Goal: Transaction & Acquisition: Purchase product/service

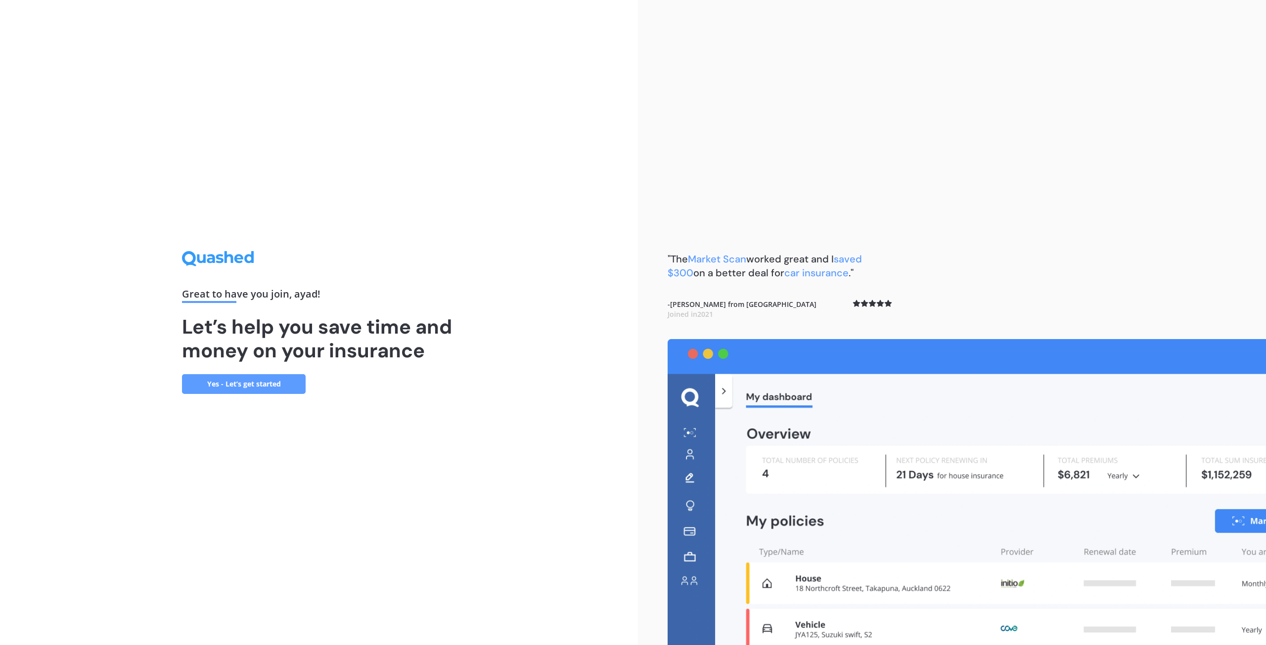
click at [271, 384] on link "Yes - Let’s get started" at bounding box center [244, 384] width 124 height 20
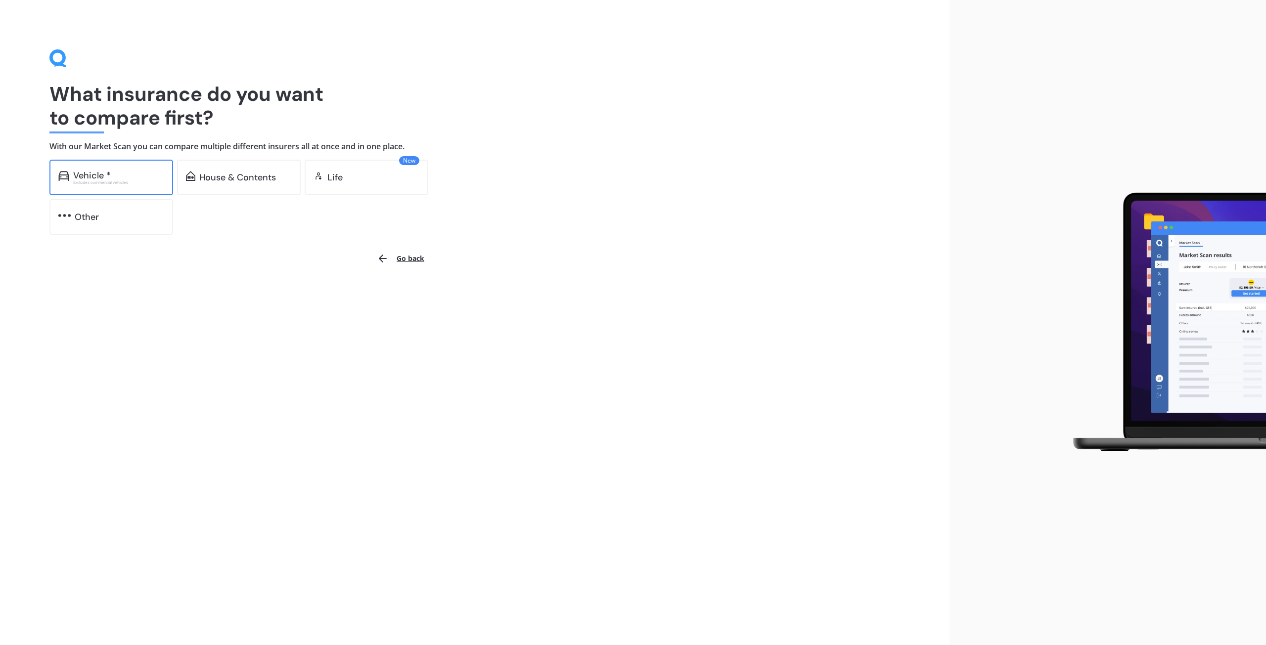
click at [119, 180] on div "Excludes commercial vehicles" at bounding box center [118, 182] width 91 height 4
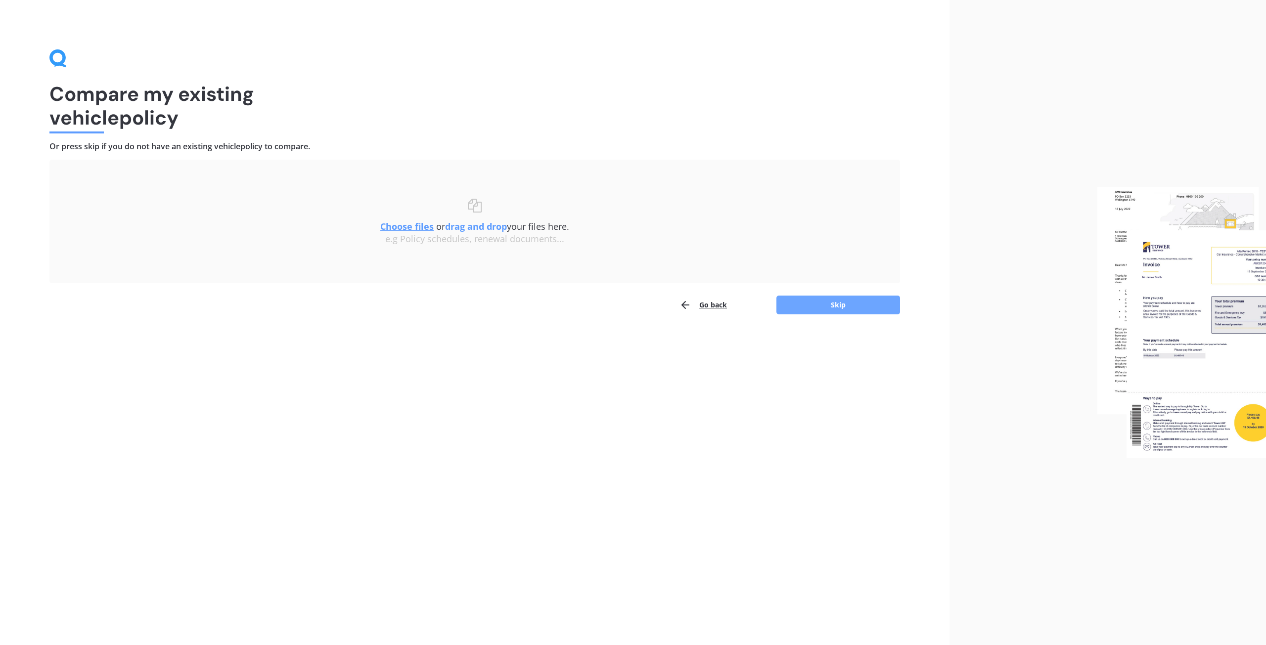
click at [824, 307] on button "Skip" at bounding box center [838, 305] width 124 height 19
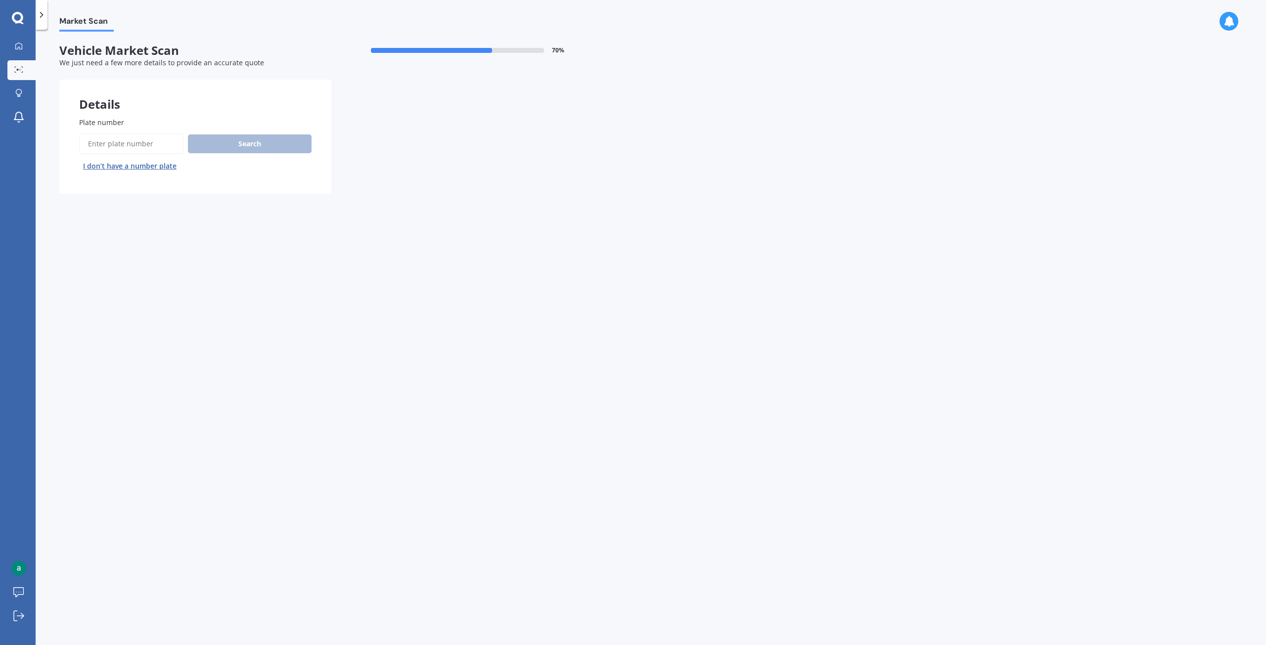
click at [120, 141] on input "Plate number" at bounding box center [131, 143] width 105 height 21
type input "MUZ416"
click at [246, 145] on button "Search" at bounding box center [250, 143] width 124 height 19
select select "NISSAN"
select select "LAFESTA"
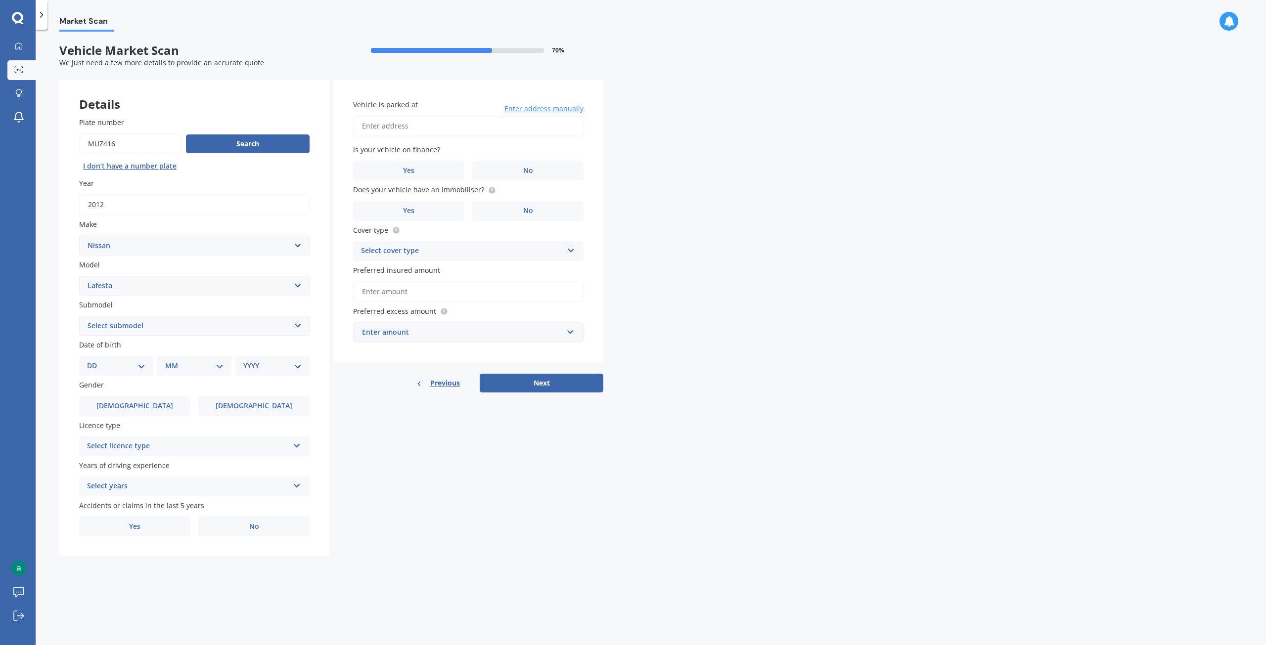
click at [300, 325] on select "Select submodel (All)" at bounding box center [194, 326] width 230 height 20
click at [110, 365] on select "DD 01 02 03 04 05 06 07 08 09 10 11 12 13 14 15 16 17 18 19 20 21 22 23 24 25 2…" at bounding box center [116, 365] width 58 height 11
select select "14"
click at [95, 360] on select "DD 01 02 03 04 05 06 07 08 09 10 11 12 13 14 15 16 17 18 19 20 21 22 23 24 25 2…" at bounding box center [116, 365] width 58 height 11
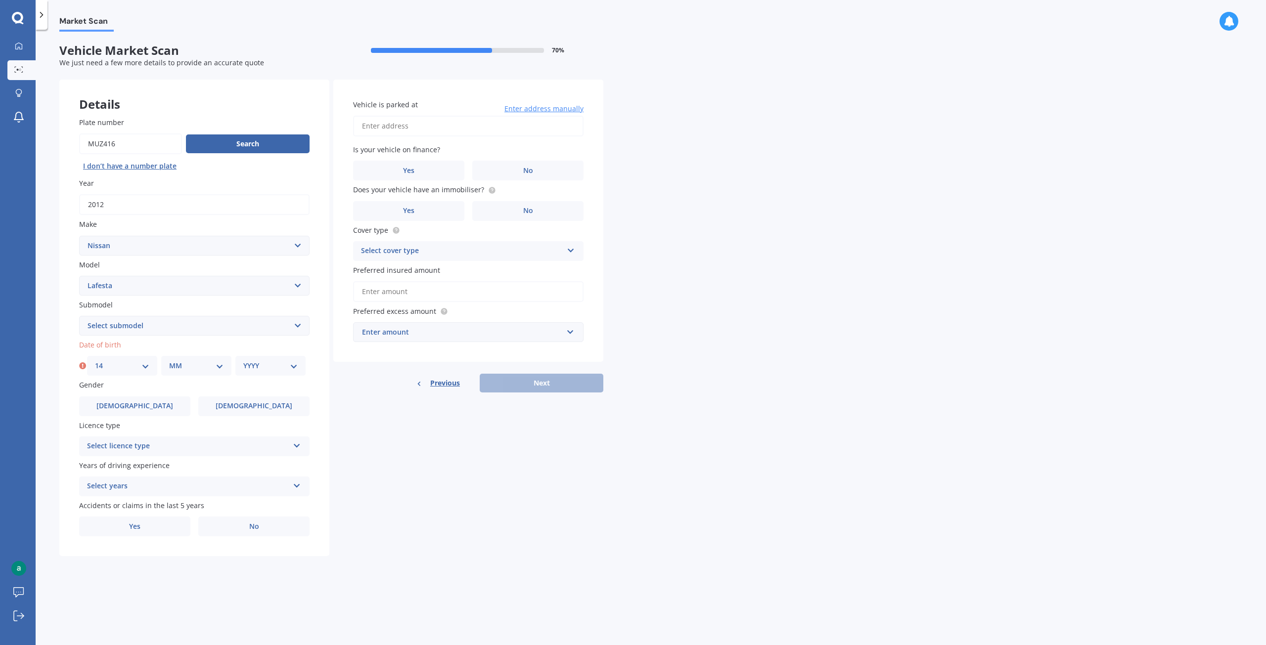
click at [221, 368] on select "MM 01 02 03 04 05 06 07 08 09 10 11 12" at bounding box center [196, 365] width 54 height 11
select select "04"
click at [169, 360] on select "MM 01 02 03 04 05 06 07 08 09 10 11 12" at bounding box center [196, 365] width 54 height 11
click at [295, 366] on select "YYYY 2025 2024 2023 2022 2021 2020 2019 2018 2017 2016 2015 2014 2013 2012 2011…" at bounding box center [270, 365] width 54 height 11
select select "1963"
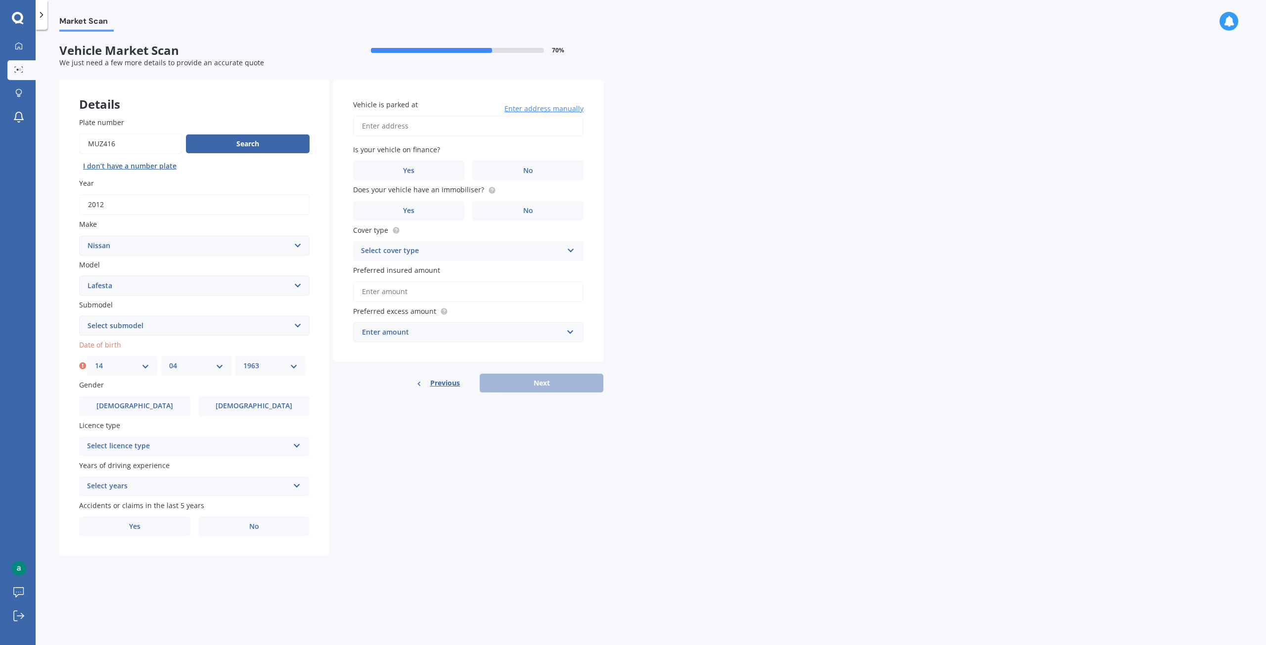
click at [243, 360] on select "YYYY 2025 2024 2023 2022 2021 2020 2019 2018 2017 2016 2015 2014 2013 2012 2011…" at bounding box center [270, 365] width 54 height 11
click at [150, 408] on label "[DEMOGRAPHIC_DATA]" at bounding box center [134, 407] width 111 height 20
click at [0, 0] on input "[DEMOGRAPHIC_DATA]" at bounding box center [0, 0] width 0 height 0
click at [299, 444] on icon at bounding box center [297, 444] width 8 height 7
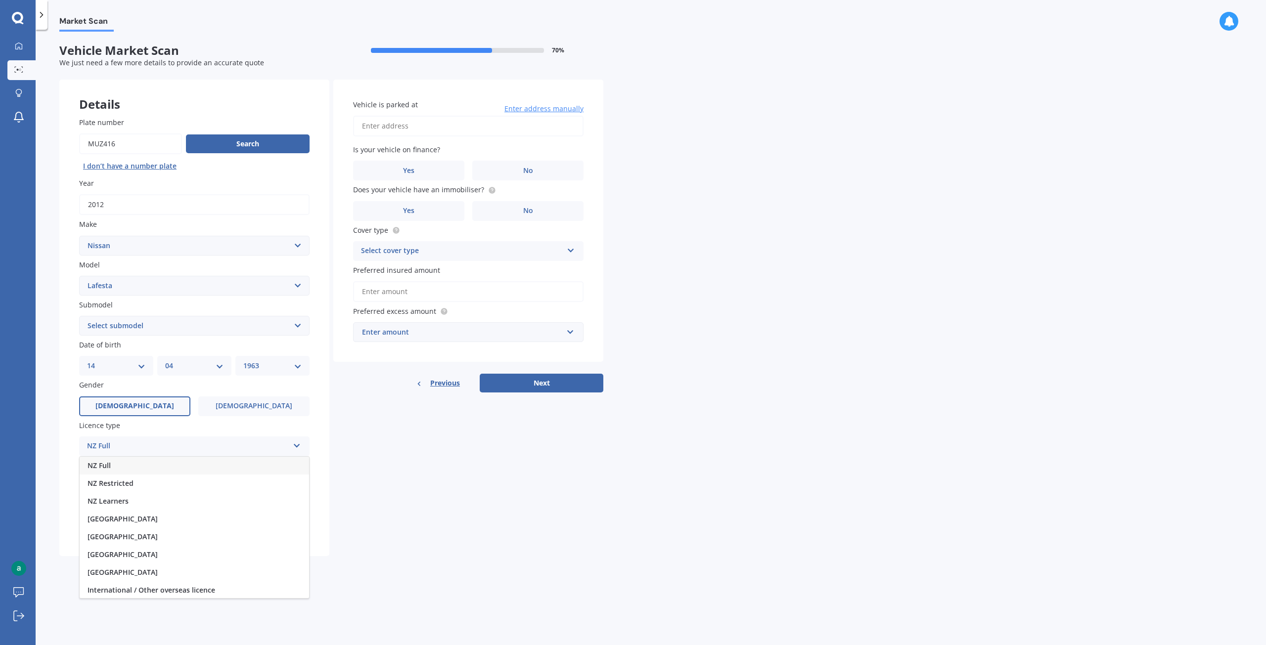
click at [196, 464] on div "NZ Full" at bounding box center [194, 466] width 229 height 18
click at [296, 486] on icon at bounding box center [297, 484] width 8 height 7
click at [164, 507] on div "5 or more years" at bounding box center [194, 506] width 229 height 18
click at [139, 528] on span "Yes" at bounding box center [135, 527] width 12 height 8
click at [0, 0] on input "Yes" at bounding box center [0, 0] width 0 height 0
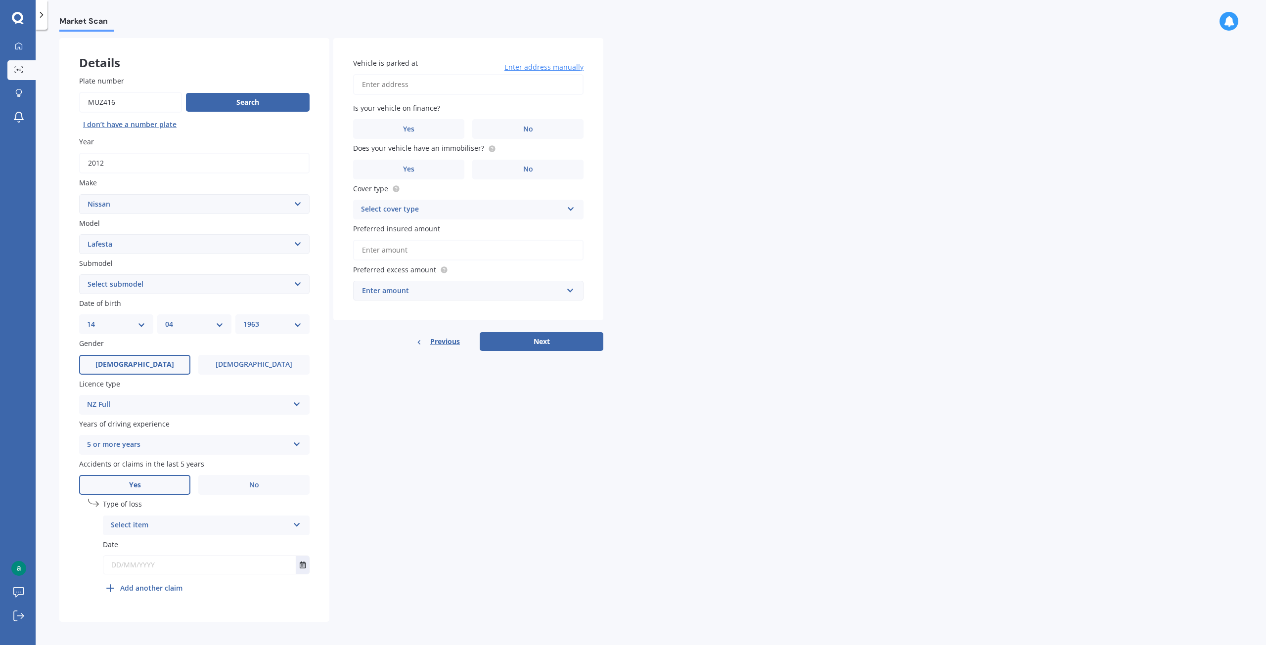
scroll to position [44, 0]
click at [297, 522] on icon at bounding box center [297, 520] width 8 height 7
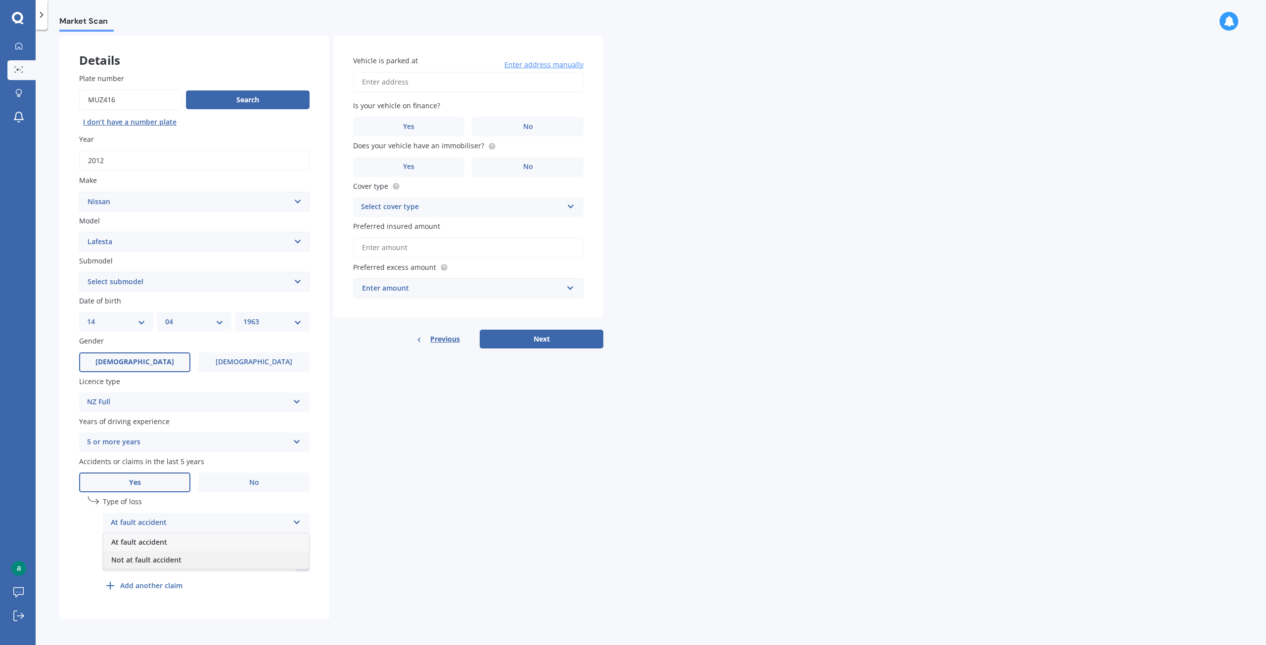
click at [222, 562] on div "Not at fault accident" at bounding box center [206, 560] width 206 height 18
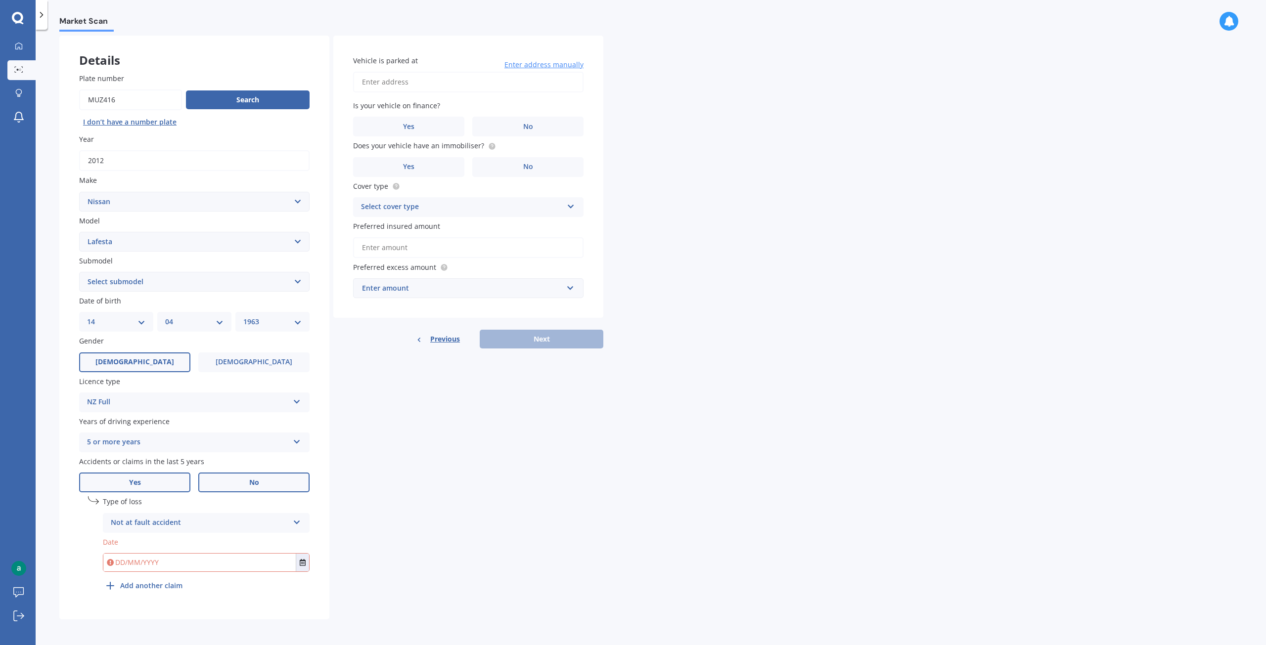
click at [250, 480] on span "No" at bounding box center [254, 483] width 10 height 8
click at [0, 0] on input "No" at bounding box center [0, 0] width 0 height 0
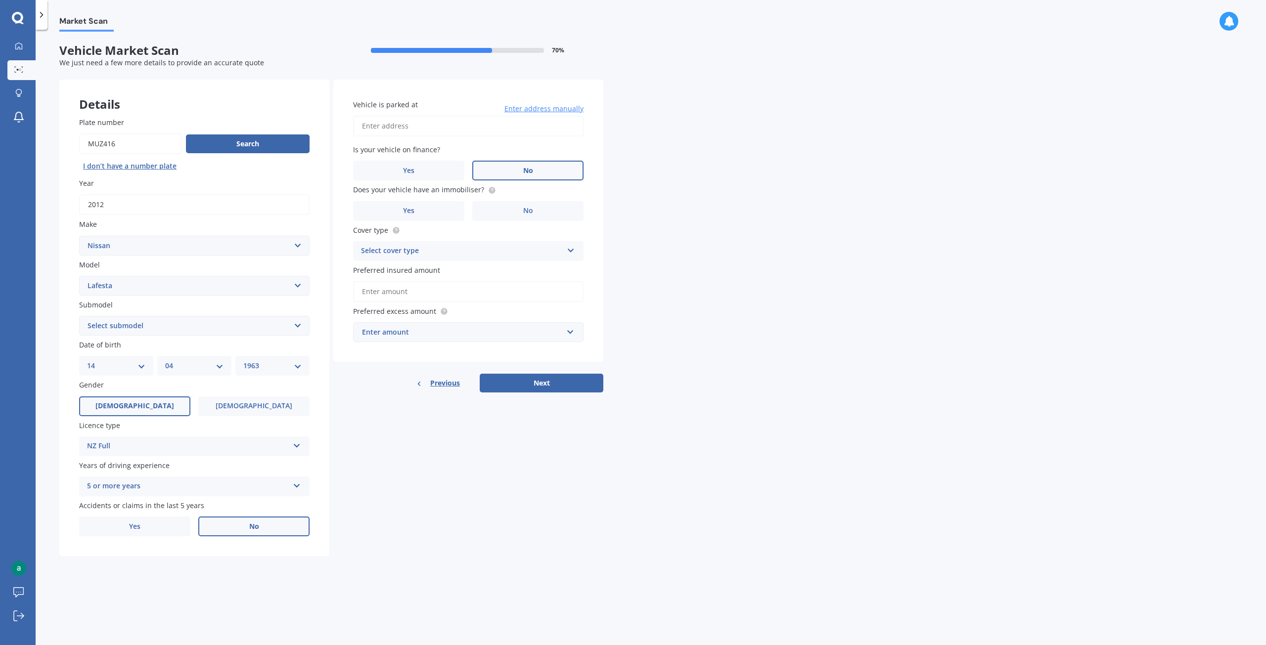
click at [525, 175] on span "No" at bounding box center [528, 171] width 10 height 8
click at [0, 0] on input "No" at bounding box center [0, 0] width 0 height 0
click at [418, 212] on label "Yes" at bounding box center [408, 211] width 111 height 20
click at [0, 0] on input "Yes" at bounding box center [0, 0] width 0 height 0
click at [572, 248] on icon at bounding box center [571, 248] width 8 height 7
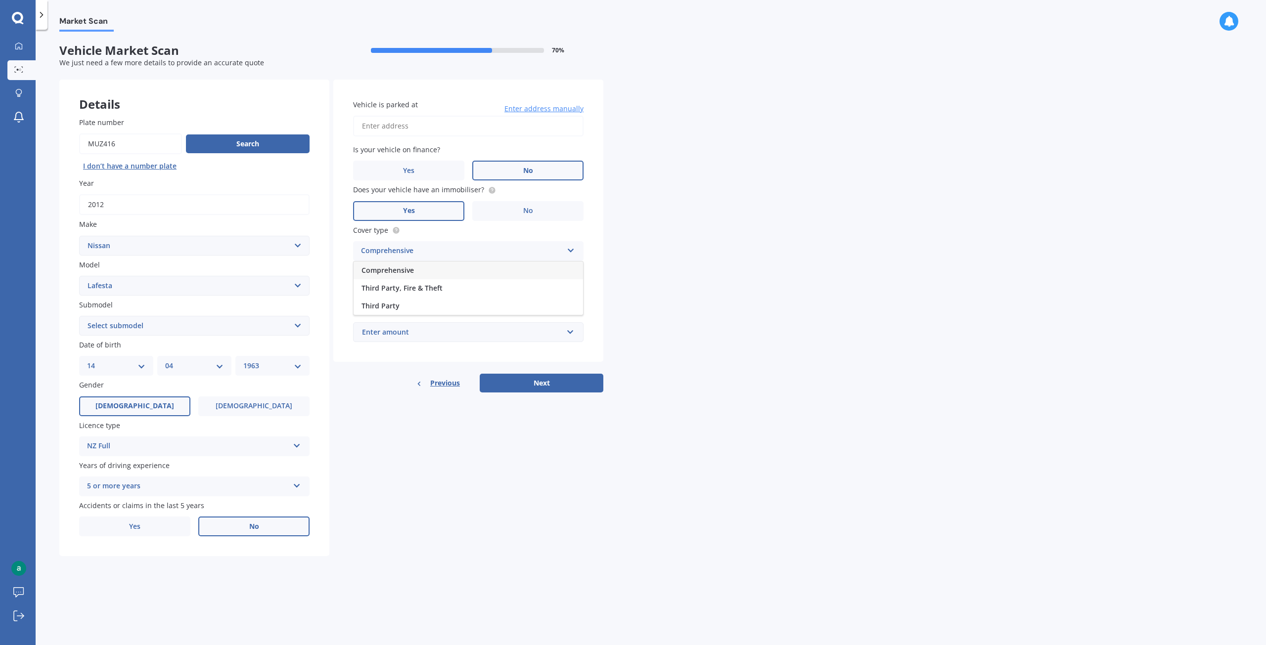
click at [448, 266] on div "Comprehensive" at bounding box center [467, 271] width 229 height 18
click at [424, 292] on input "Preferred insured amount" at bounding box center [468, 291] width 230 height 21
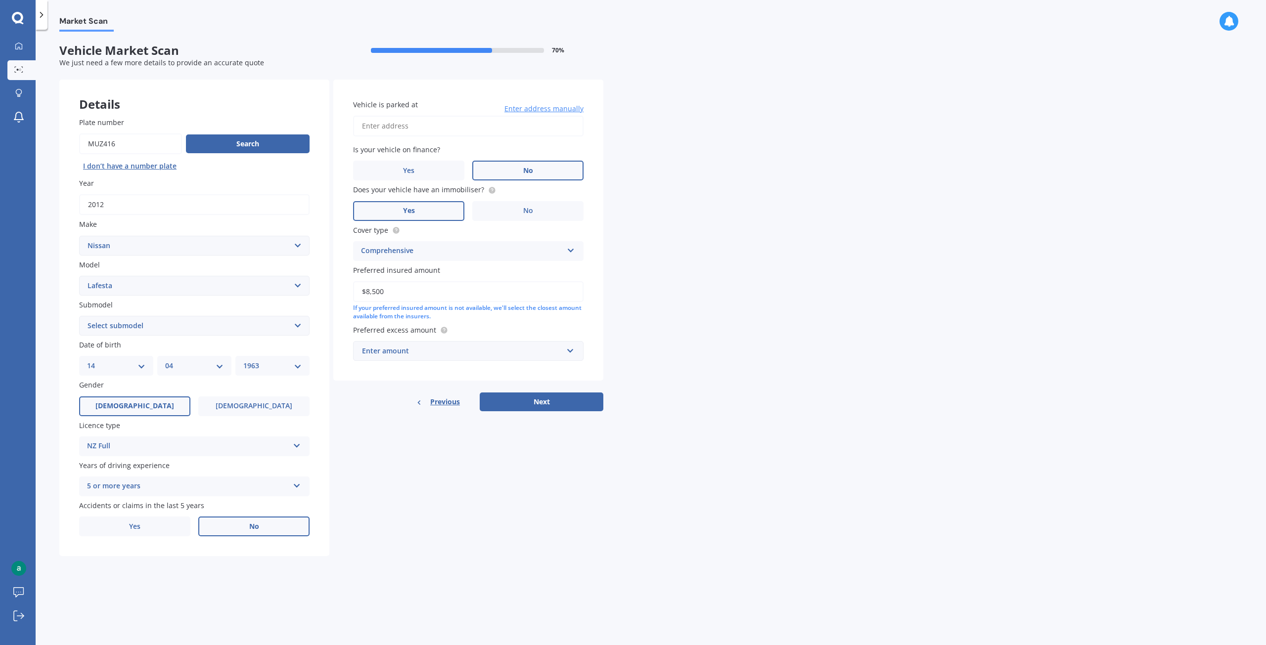
type input "$8,500"
click at [573, 351] on input "text" at bounding box center [464, 351] width 221 height 19
click at [385, 408] on div "$500" at bounding box center [467, 406] width 229 height 18
click at [519, 412] on button "Next" at bounding box center [542, 412] width 124 height 19
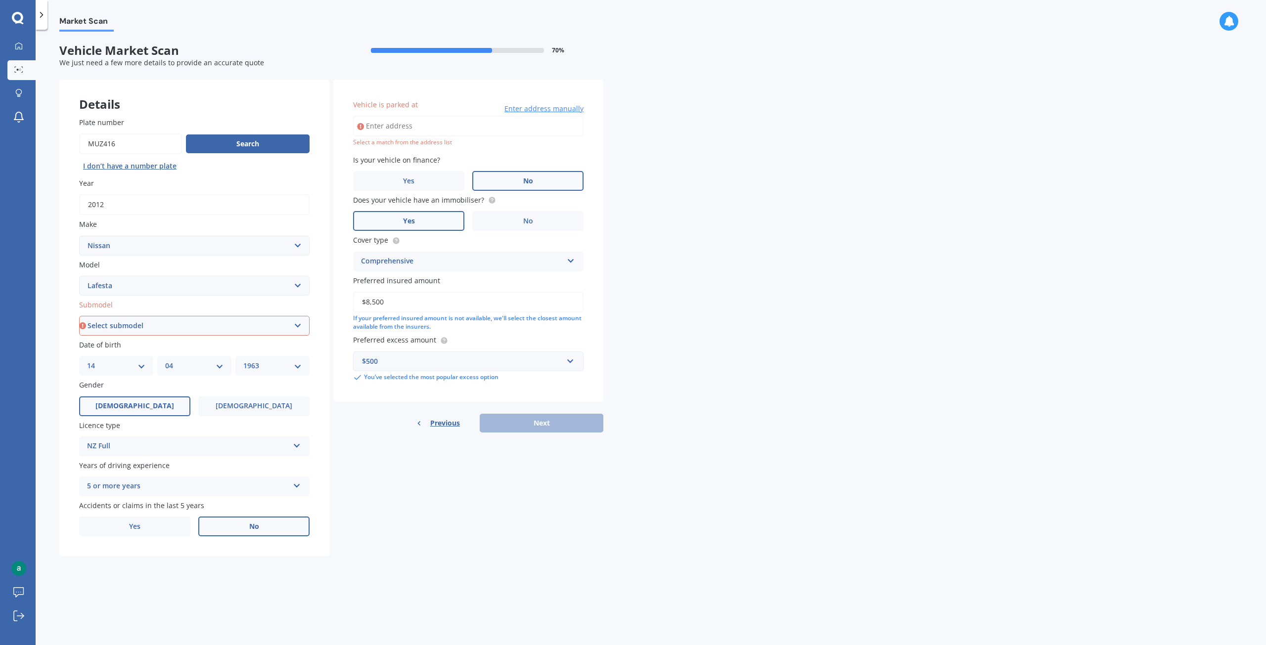
click at [416, 126] on input "Vehicle is parked at" at bounding box center [468, 126] width 230 height 21
click at [497, 126] on input "5 [PERSON_NAME] aveAuckland chatswood 0626" at bounding box center [468, 126] width 230 height 21
click at [526, 423] on div "Previous Next" at bounding box center [468, 423] width 270 height 19
click at [556, 109] on span "Enter address manually" at bounding box center [543, 109] width 79 height 10
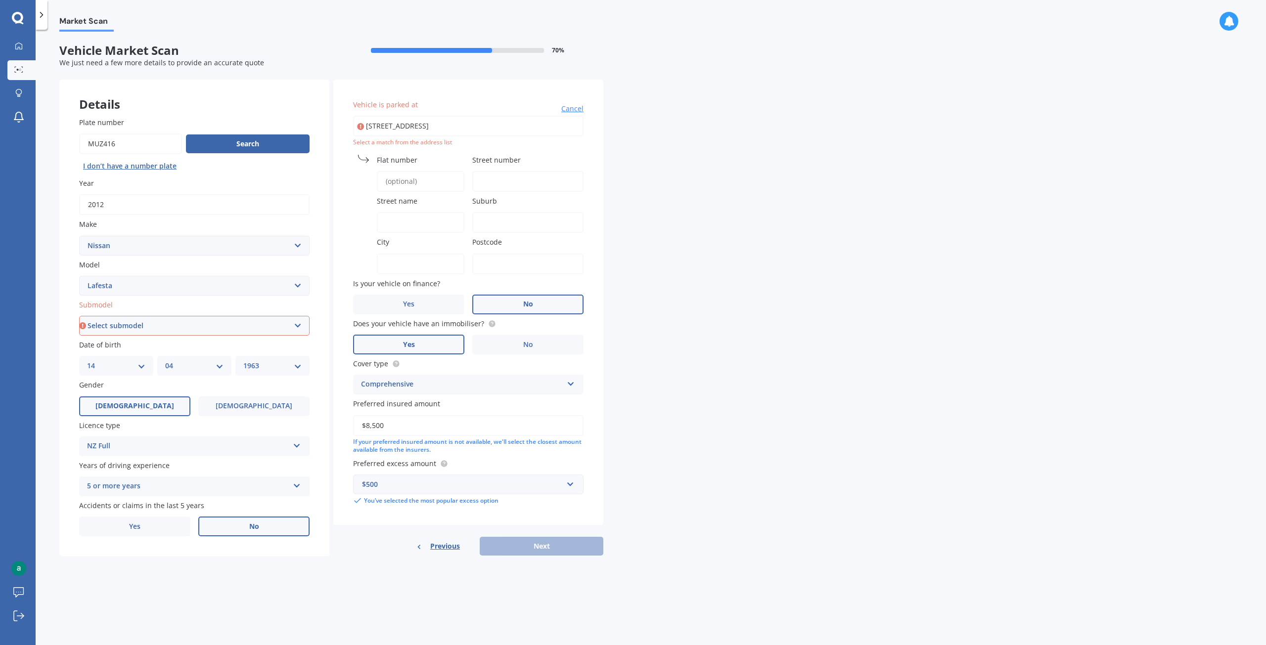
click at [552, 126] on input "[STREET_ADDRESS]" at bounding box center [468, 126] width 230 height 21
type input "5 [PERSON_NAME] ave"
click at [396, 179] on input "Flat number" at bounding box center [421, 181] width 88 height 21
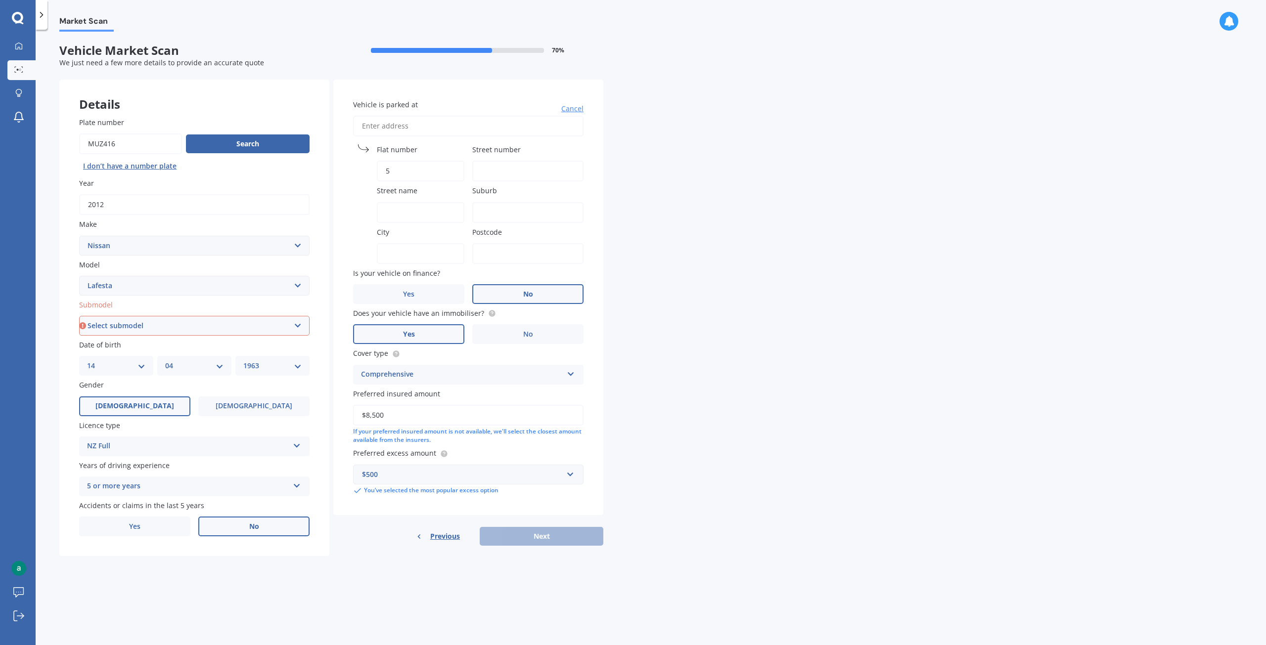
type input "5"
click at [486, 169] on input "Street number" at bounding box center [527, 171] width 111 height 21
click at [421, 210] on input "Street name" at bounding box center [421, 212] width 88 height 21
drag, startPoint x: 504, startPoint y: 172, endPoint x: 471, endPoint y: 171, distance: 33.6
click at [471, 171] on div "Vehicle is parked at [GEOGRAPHIC_DATA] number 5 Street number [PERSON_NAME] Str…" at bounding box center [468, 298] width 270 height 436
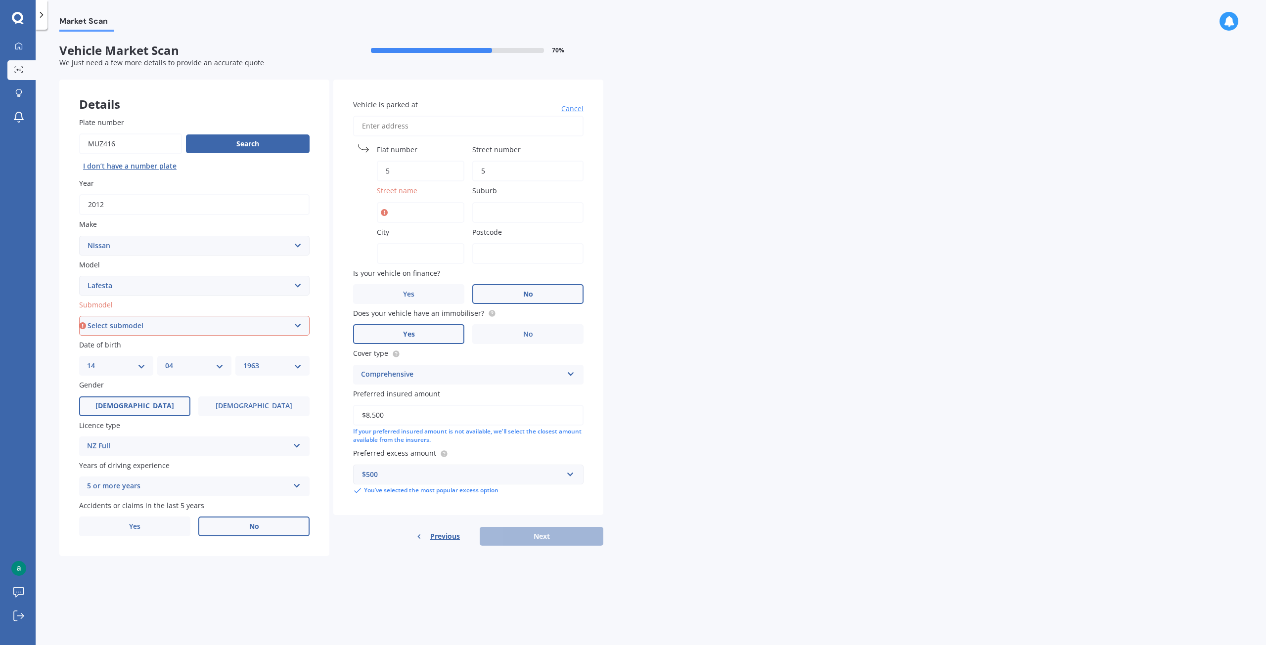
type input "5"
click at [412, 214] on input "Street name" at bounding box center [421, 212] width 88 height 21
type input "s"
type input "[PERSON_NAME] ave"
type input "5 [PERSON_NAME] ave"
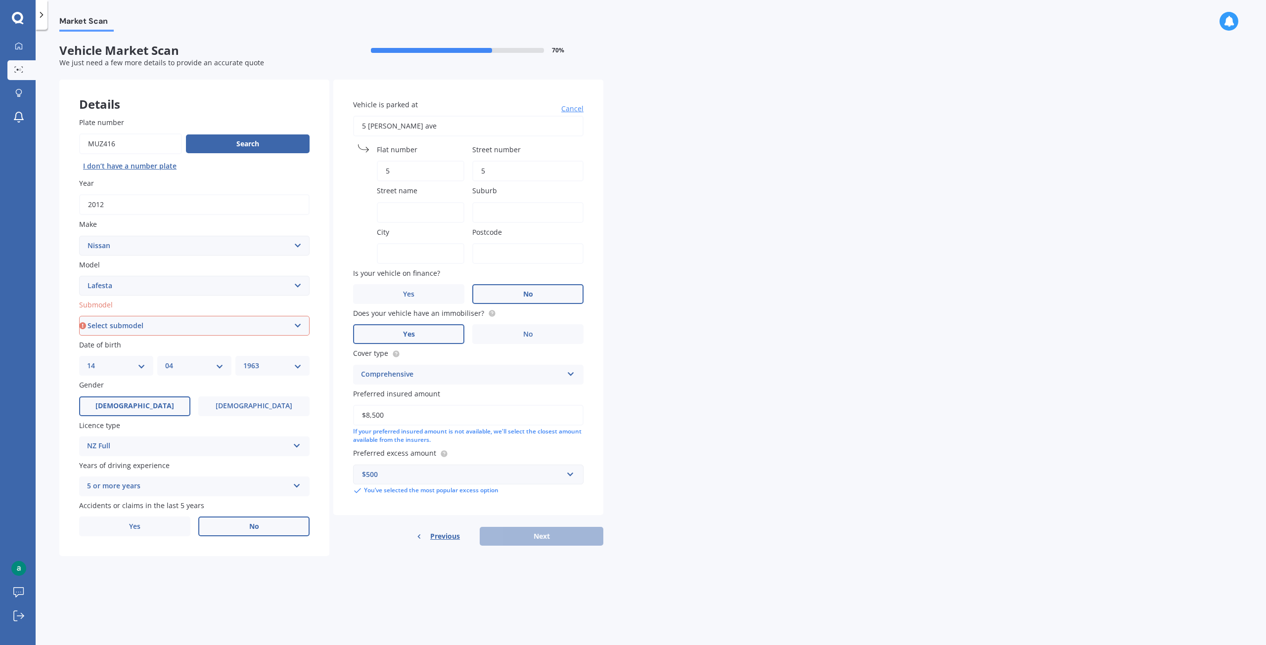
type input "[GEOGRAPHIC_DATA]"
type input "0626"
click at [397, 215] on input "Street name" at bounding box center [421, 212] width 88 height 21
type input "[PERSON_NAME]"
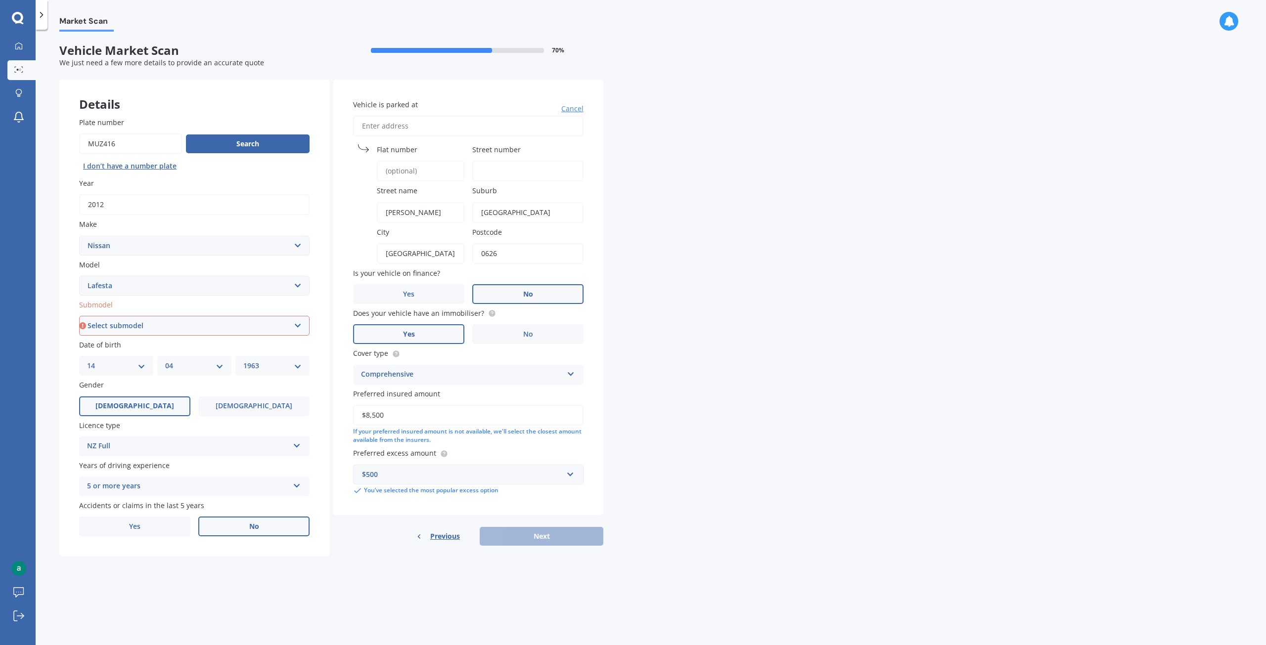
click at [468, 172] on div "Vehicle is parked at [GEOGRAPHIC_DATA] name [PERSON_NAME] Suburb [GEOGRAPHIC_DA…" at bounding box center [468, 298] width 270 height 436
click at [487, 169] on input "Street number" at bounding box center [527, 171] width 111 height 21
type input "5"
click at [659, 330] on div "Market Scan Vehicle Market Scan 70 % We just need a few more details to provide…" at bounding box center [651, 340] width 1230 height 616
click at [526, 334] on span "No" at bounding box center [528, 334] width 10 height 8
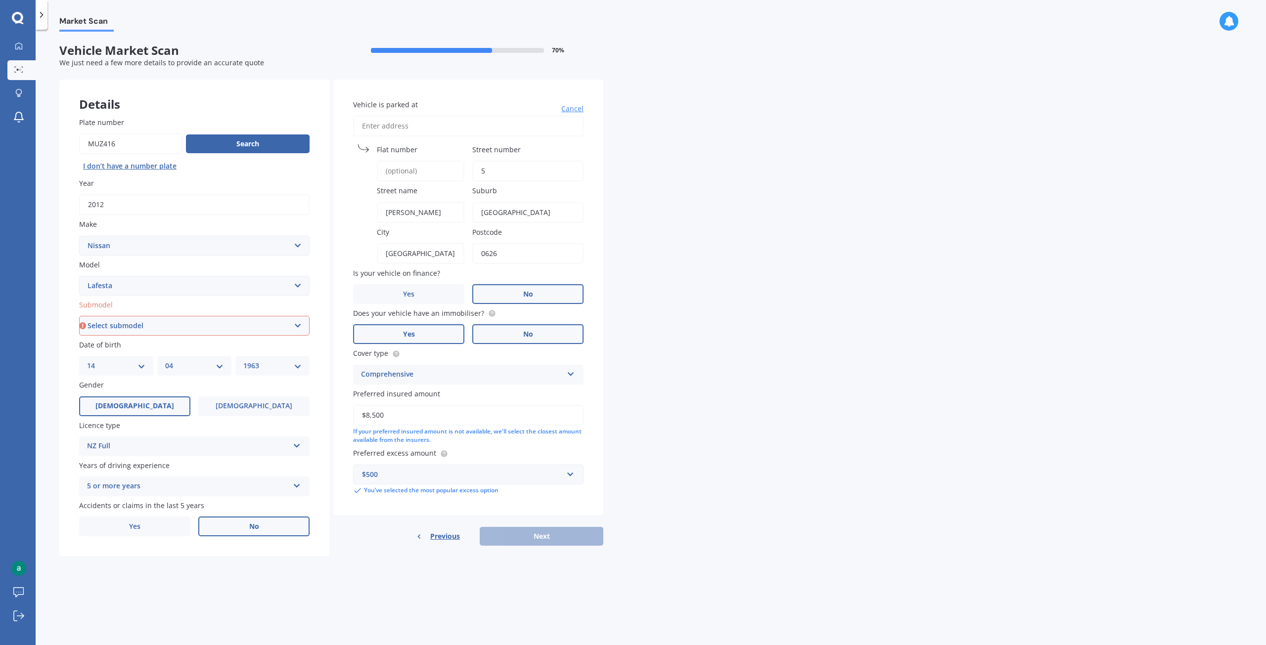
click at [0, 0] on input "No" at bounding box center [0, 0] width 0 height 0
click at [299, 325] on select "Select submodel (All)" at bounding box center [194, 326] width 230 height 20
select select "(ALL)"
click at [79, 316] on select "Select submodel (All)" at bounding box center [194, 326] width 230 height 20
click at [529, 533] on button "Next" at bounding box center [542, 536] width 124 height 19
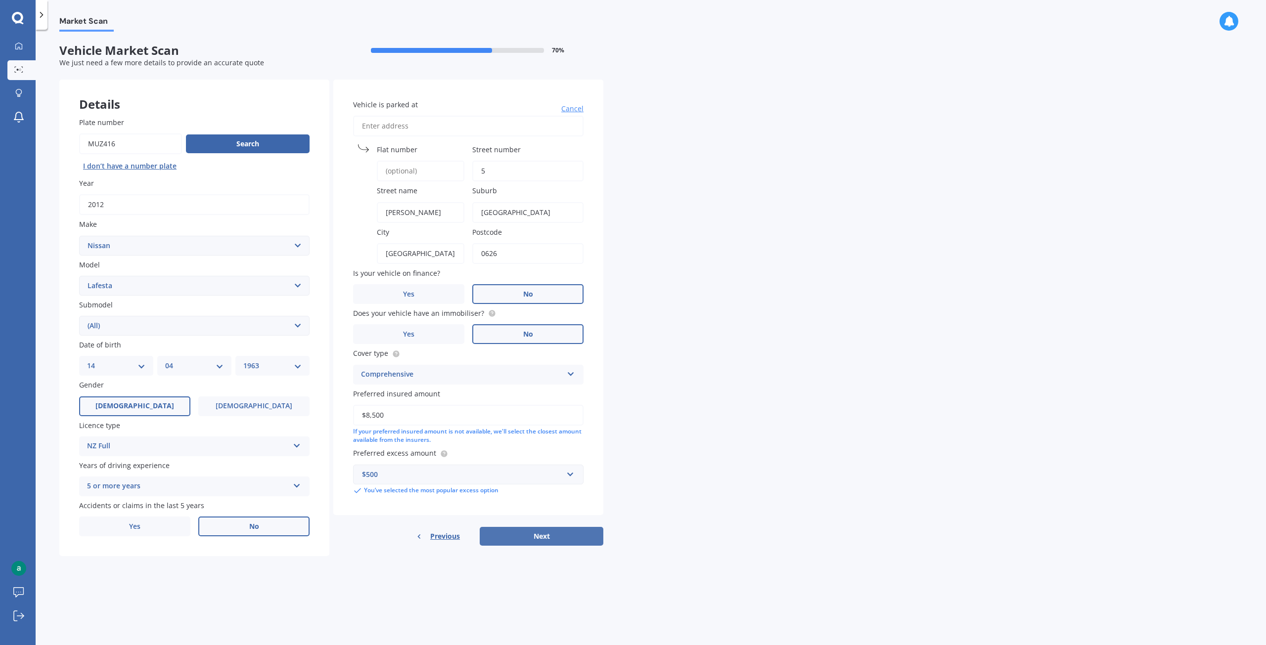
select select "14"
select select "04"
select select "1963"
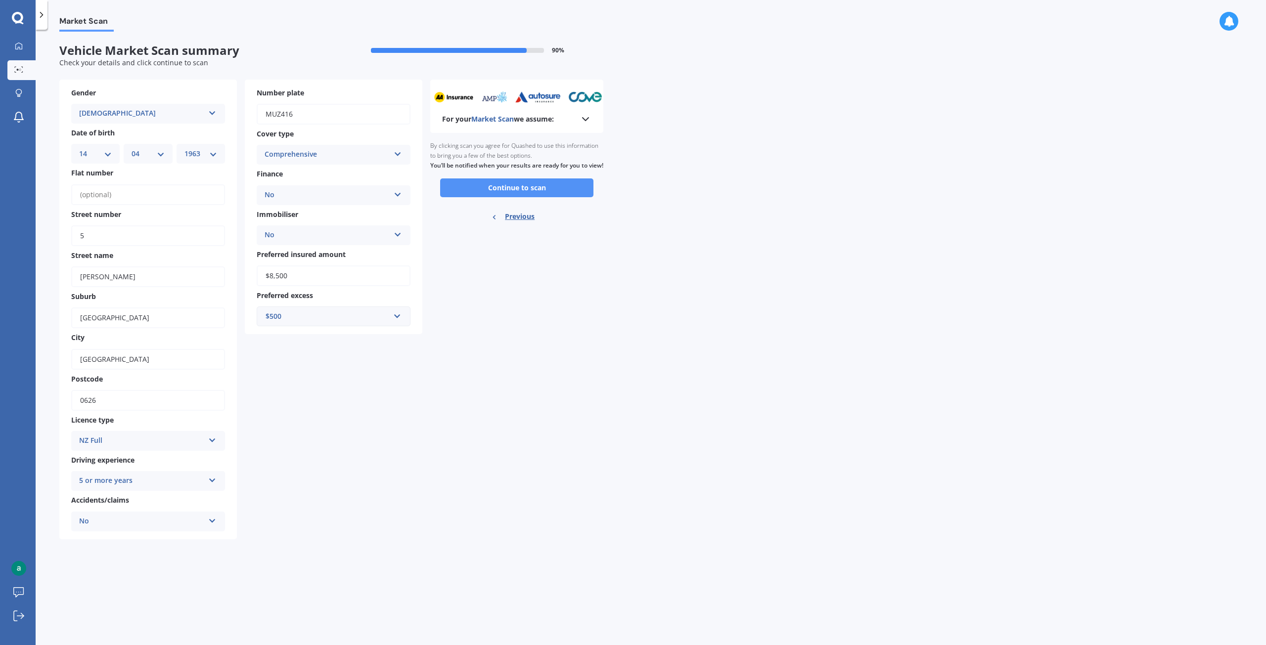
click at [516, 195] on button "Continue to scan" at bounding box center [516, 187] width 153 height 19
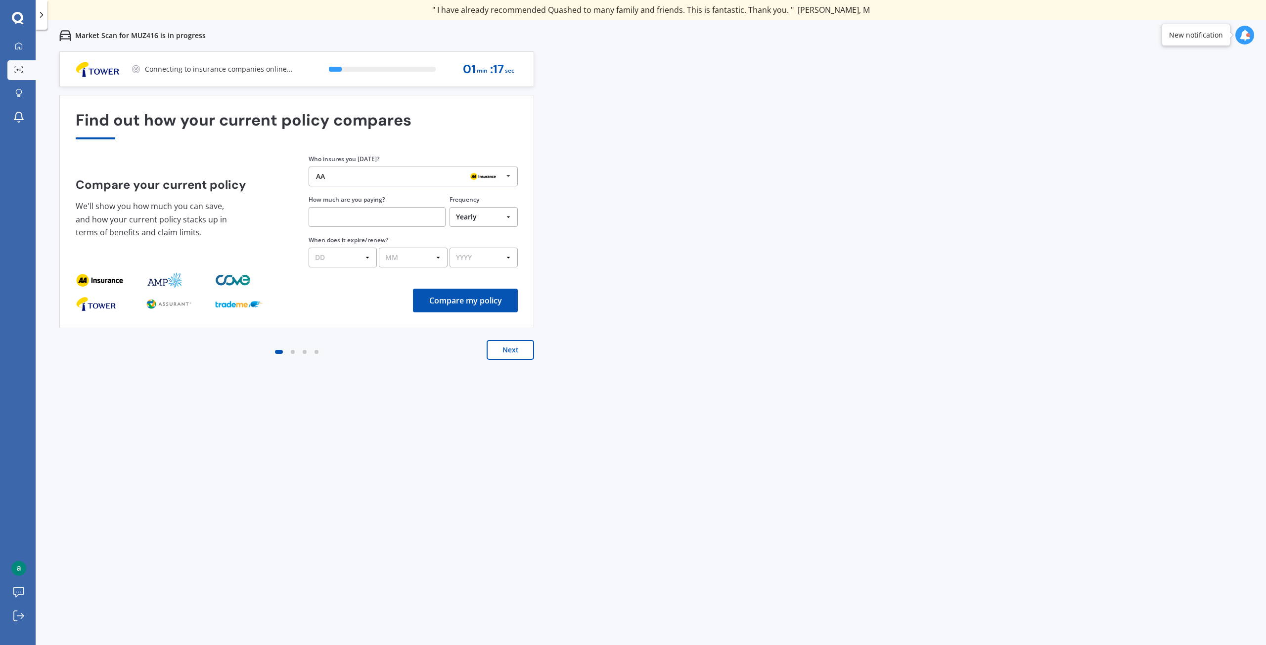
click at [497, 351] on button "Next" at bounding box center [509, 350] width 47 height 20
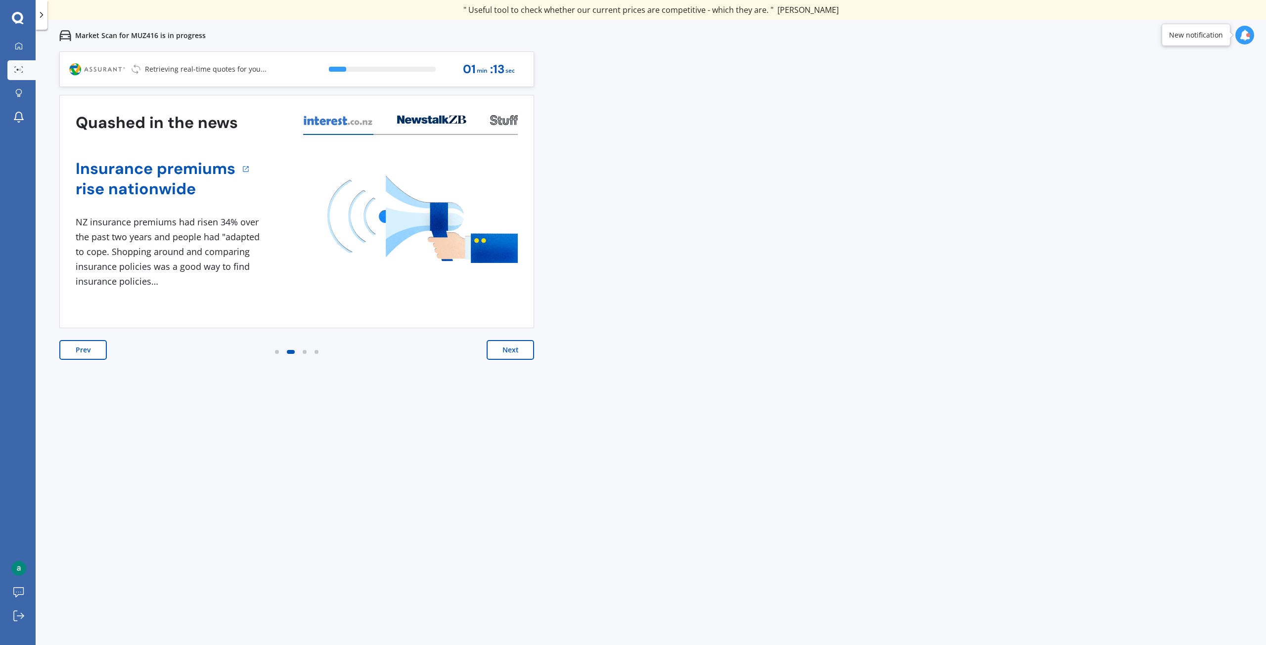
click at [497, 351] on button "Next" at bounding box center [509, 350] width 47 height 20
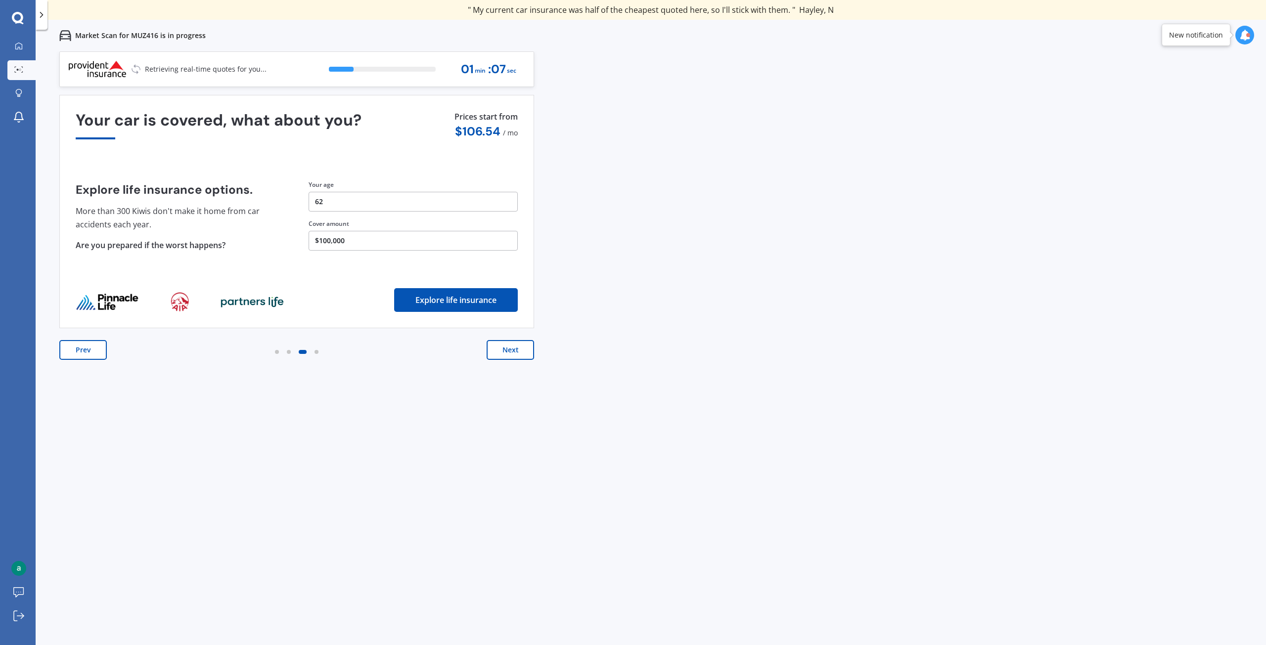
click at [497, 351] on button "Next" at bounding box center [509, 350] width 47 height 20
